Goal: Information Seeking & Learning: Understand process/instructions

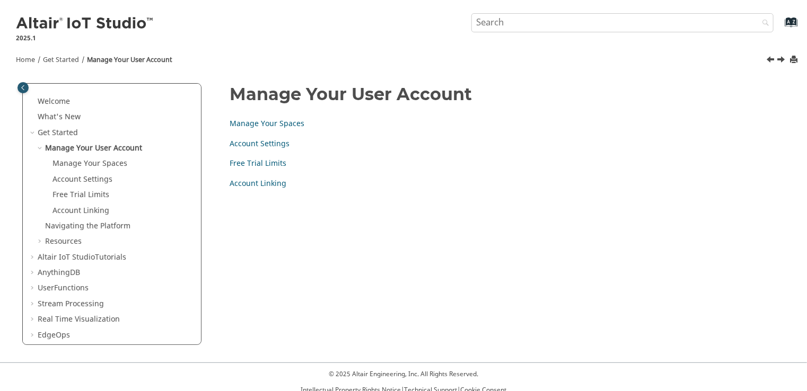
click at [270, 138] on strong "Account Settings" at bounding box center [260, 143] width 60 height 19
click at [269, 143] on link "Account Settings" at bounding box center [260, 143] width 60 height 11
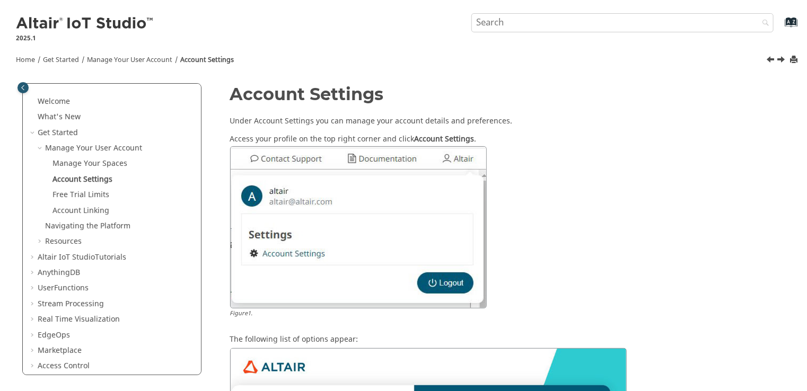
click at [474, 157] on img at bounding box center [358, 227] width 256 height 162
click at [396, 168] on img at bounding box center [358, 227] width 256 height 162
